Goal: Ask a question

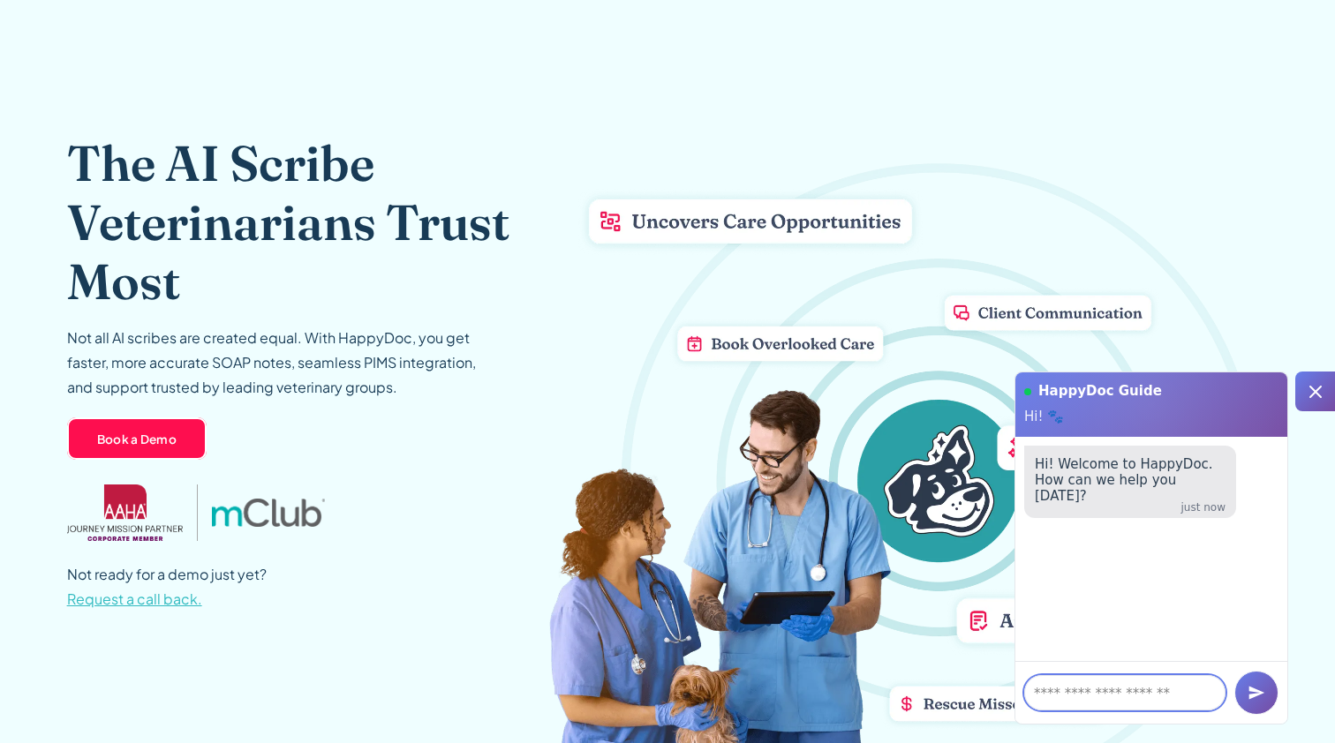
scroll to position [72, 0]
click at [218, 370] on p "Not all AI scribes are created equal. With HappyDoc, you get faster, more accur…" at bounding box center [279, 363] width 424 height 74
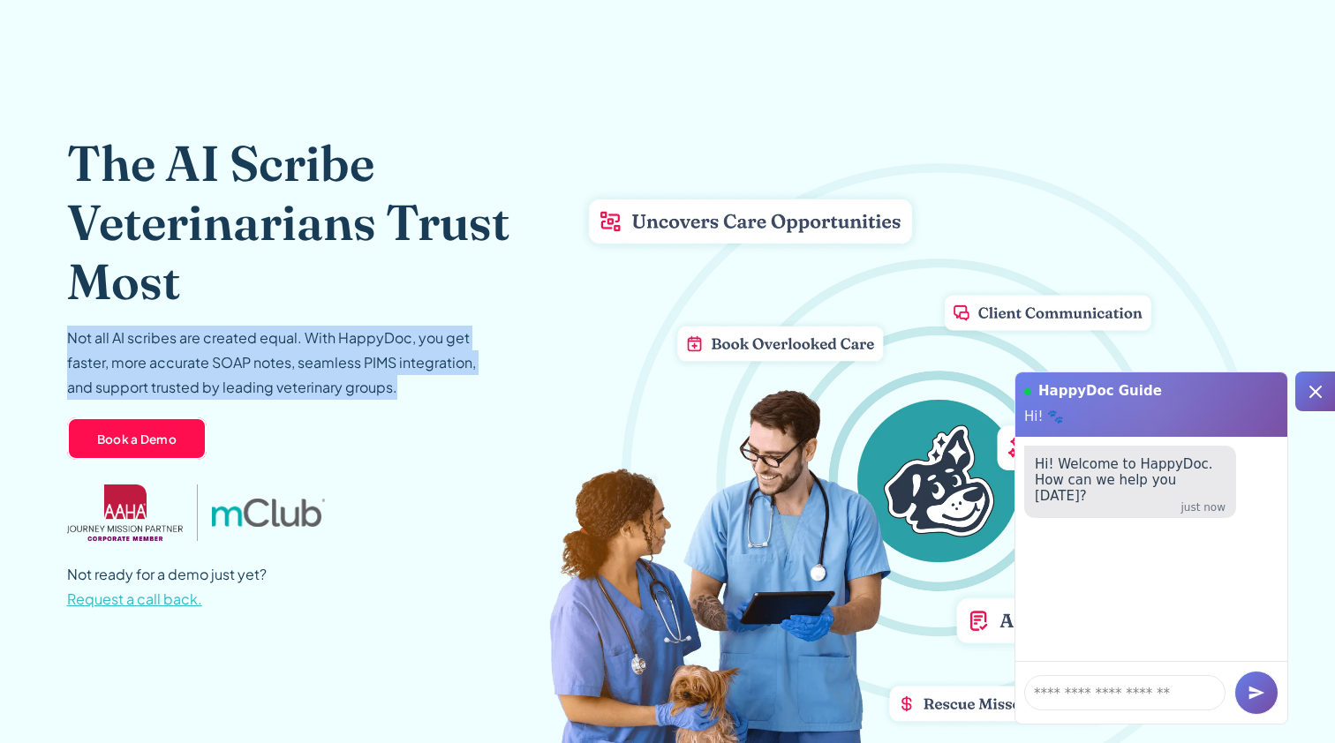
click at [218, 370] on p "Not all AI scribes are created equal. With HappyDoc, you get faster, more accur…" at bounding box center [279, 363] width 424 height 74
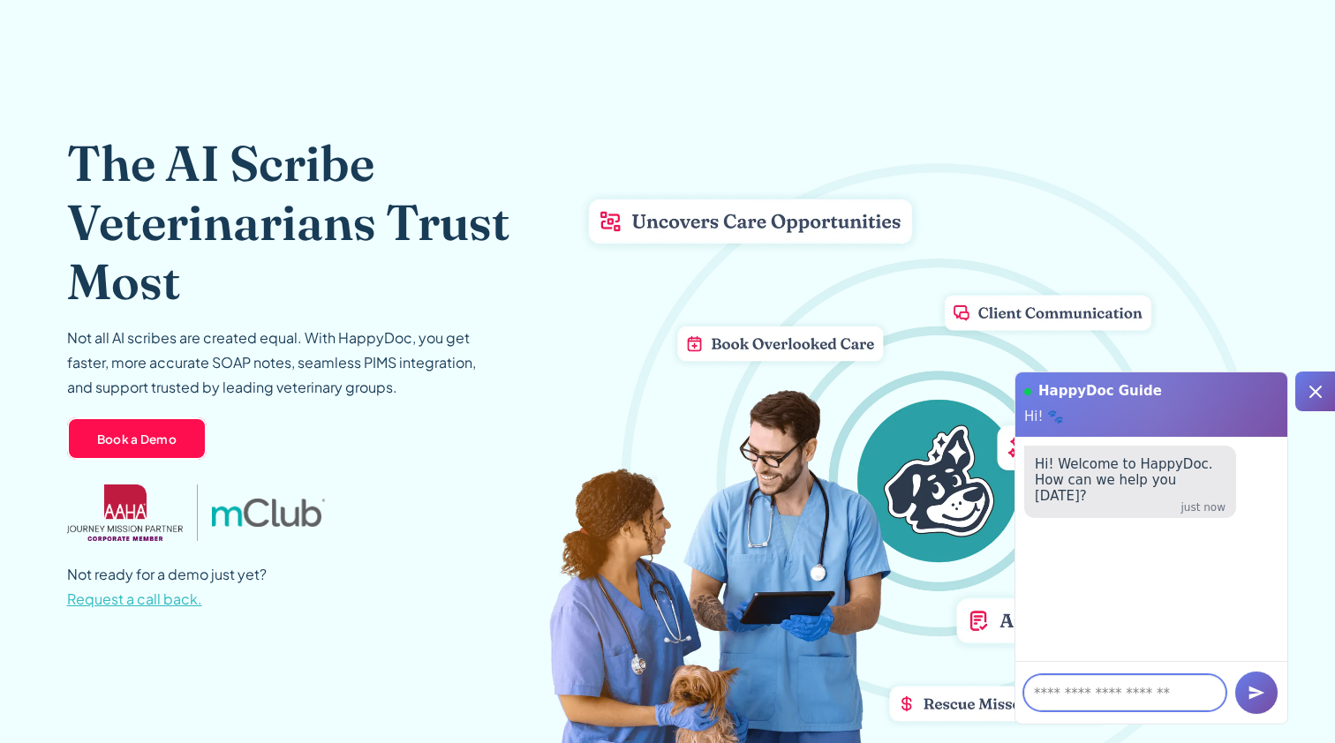
click at [1081, 694] on textarea at bounding box center [1124, 692] width 201 height 35
type textarea "**********"
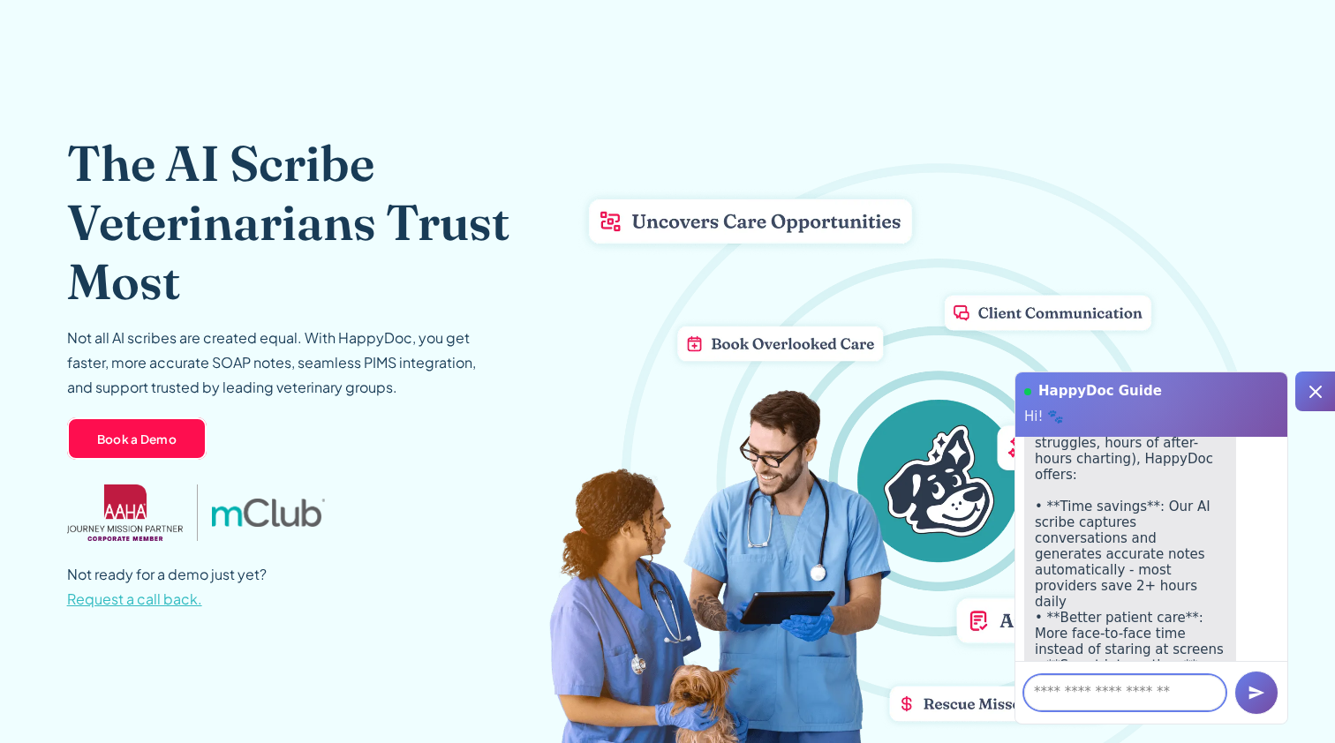
scroll to position [348, 0]
drag, startPoint x: 1159, startPoint y: 530, endPoint x: 1094, endPoint y: 499, distance: 72.3
click at [1090, 502] on p "Great question! HappyDoc is an AI-powered clinical documentation platform that …" at bounding box center [1130, 605] width 191 height 636
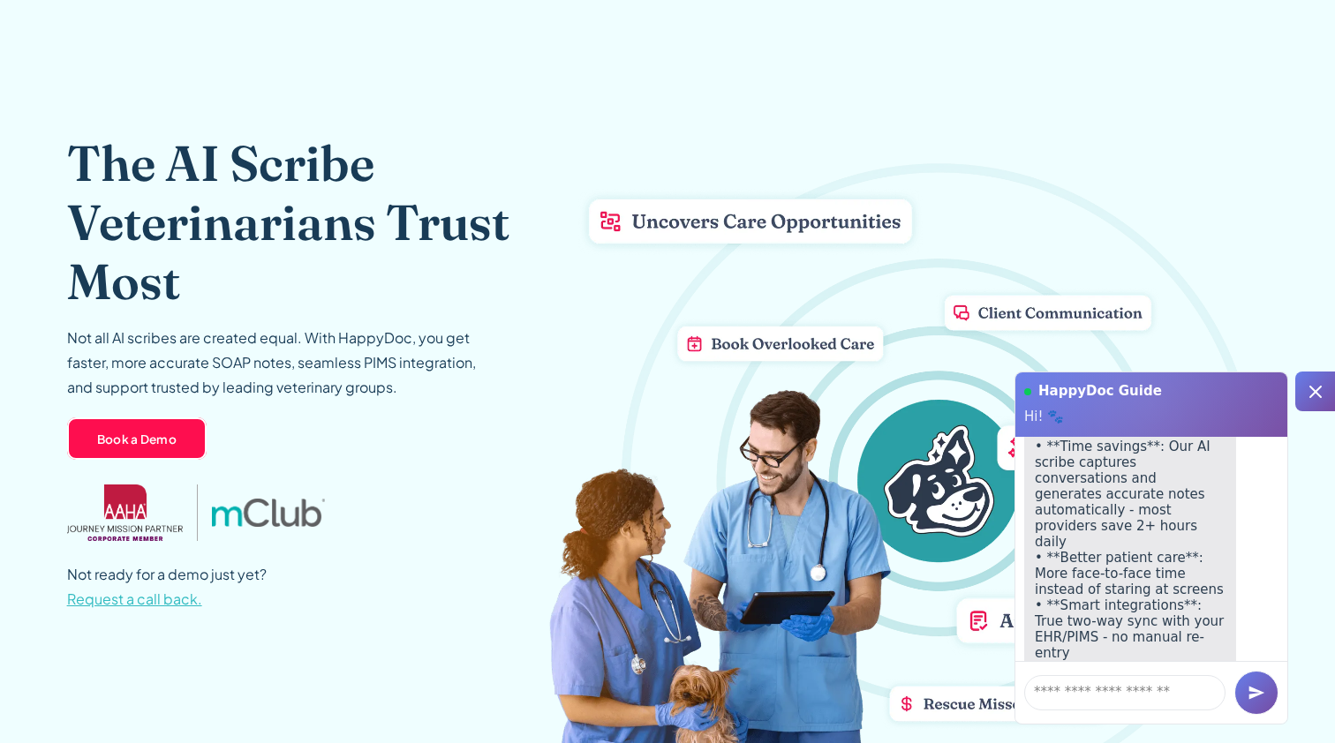
scroll to position [404, 0]
drag, startPoint x: 1166, startPoint y: 530, endPoint x: 1187, endPoint y: 494, distance: 41.9
click at [1187, 494] on p "Great question! HappyDoc is an AI-powered clinical documentation platform that …" at bounding box center [1130, 548] width 191 height 636
click at [1174, 514] on p "Great question! HappyDoc is an AI-powered clinical documentation platform that …" at bounding box center [1130, 548] width 191 height 636
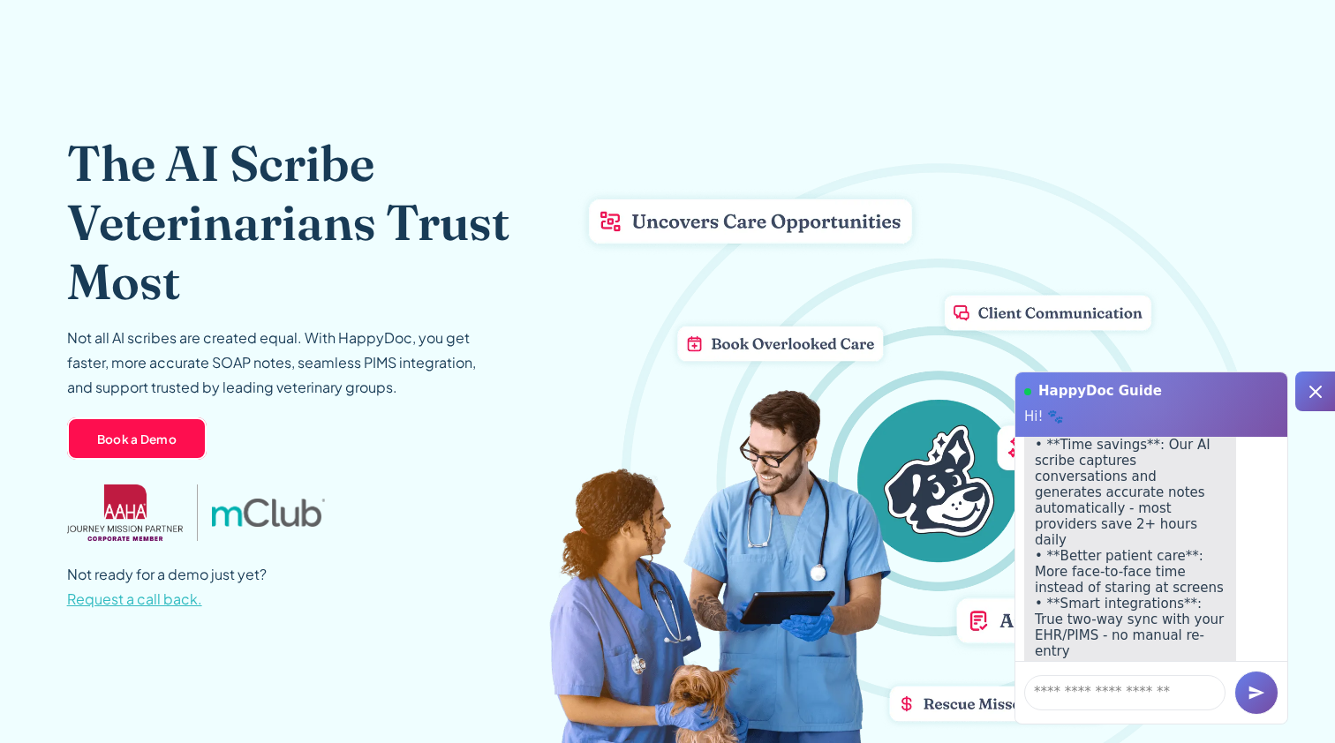
click at [1174, 514] on p "Great question! HappyDoc is an AI-powered clinical documentation platform that …" at bounding box center [1130, 548] width 191 height 636
click at [1182, 517] on p "Great question! HappyDoc is an AI-powered clinical documentation platform that …" at bounding box center [1130, 548] width 191 height 636
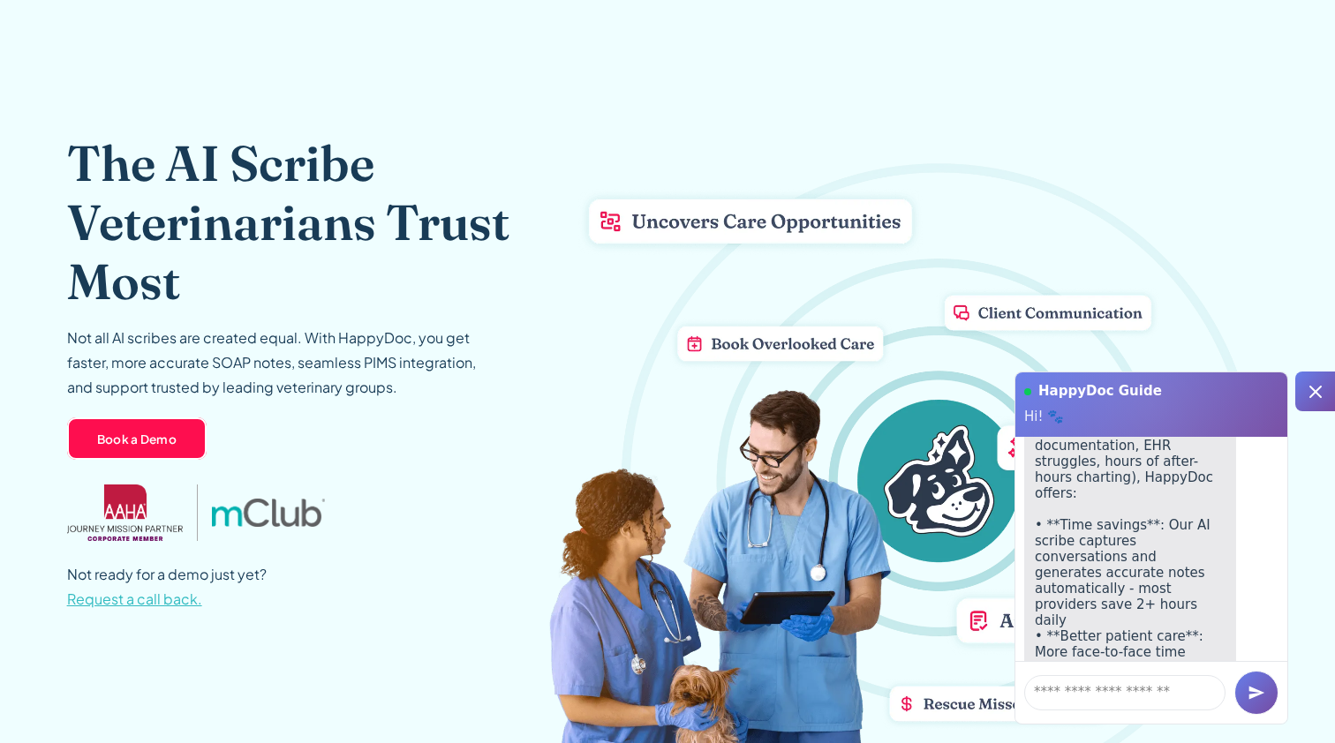
scroll to position [322, 0]
click at [1159, 531] on p "Great question! HappyDoc is an AI-powered clinical documentation platform that …" at bounding box center [1130, 631] width 191 height 636
drag, startPoint x: 1196, startPoint y: 531, endPoint x: 1173, endPoint y: 489, distance: 47.4
click at [1170, 492] on p "Great question! HappyDoc is an AI-powered clinical documentation platform that …" at bounding box center [1130, 631] width 191 height 636
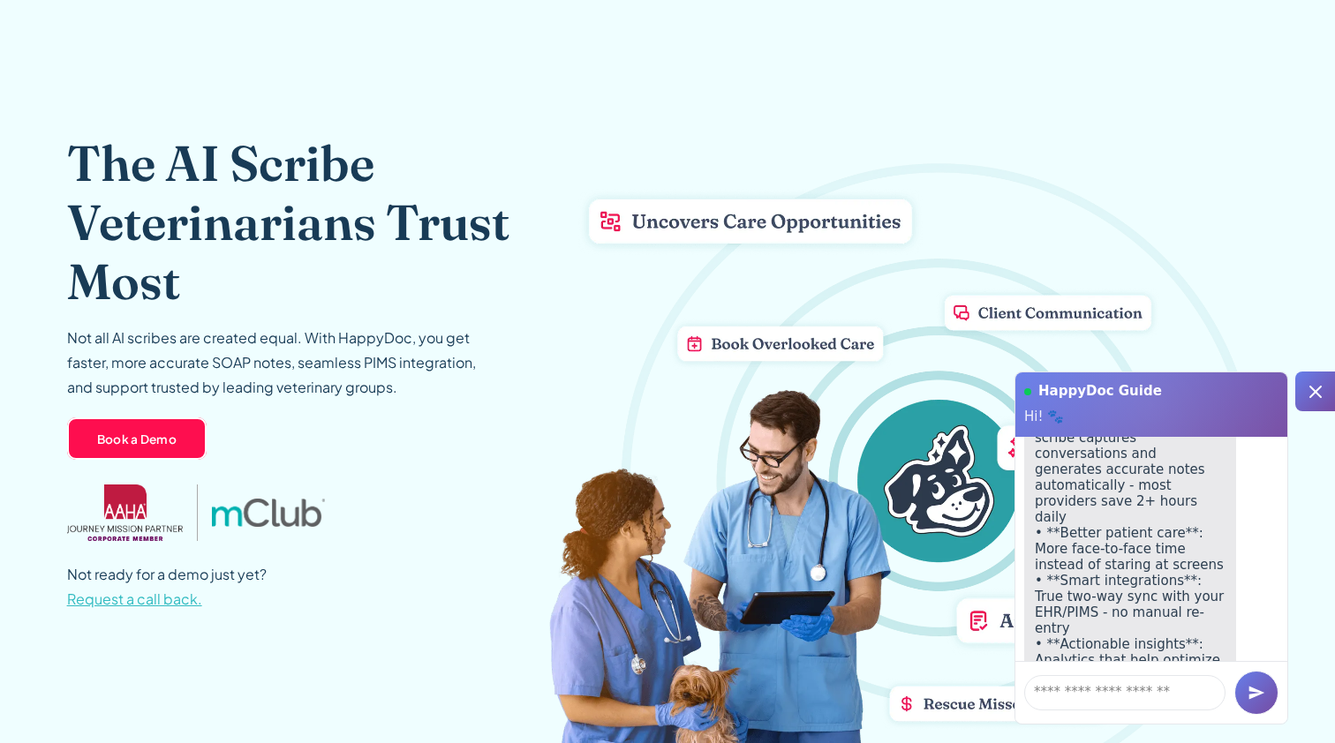
scroll to position [435, 0]
click at [1130, 534] on p "Great question! HappyDoc is an AI-powered clinical documentation platform that …" at bounding box center [1130, 518] width 191 height 636
click at [1096, 528] on p "Great question! HappyDoc is an AI-powered clinical documentation platform that …" at bounding box center [1130, 518] width 191 height 636
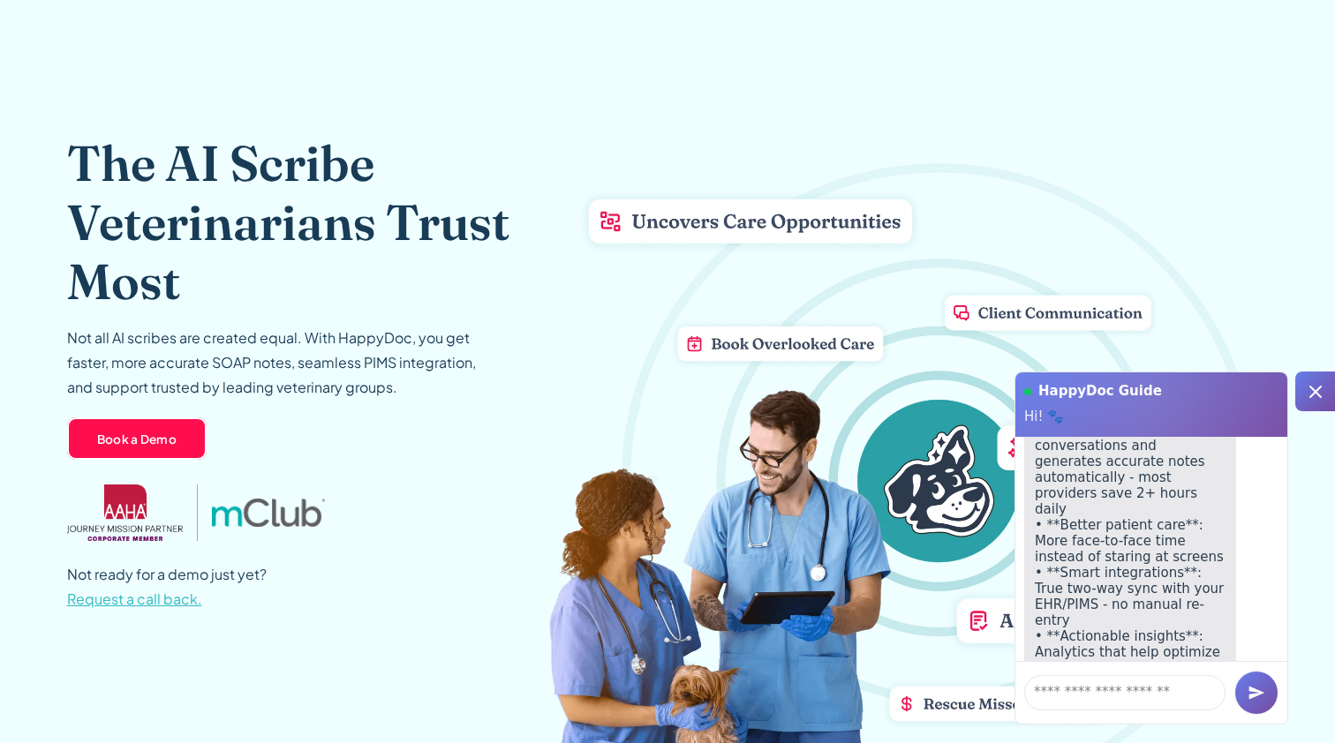
click at [1096, 528] on p "Great question! HappyDoc is an AI-powered clinical documentation platform that …" at bounding box center [1130, 518] width 191 height 636
